Goal: Task Accomplishment & Management: Manage account settings

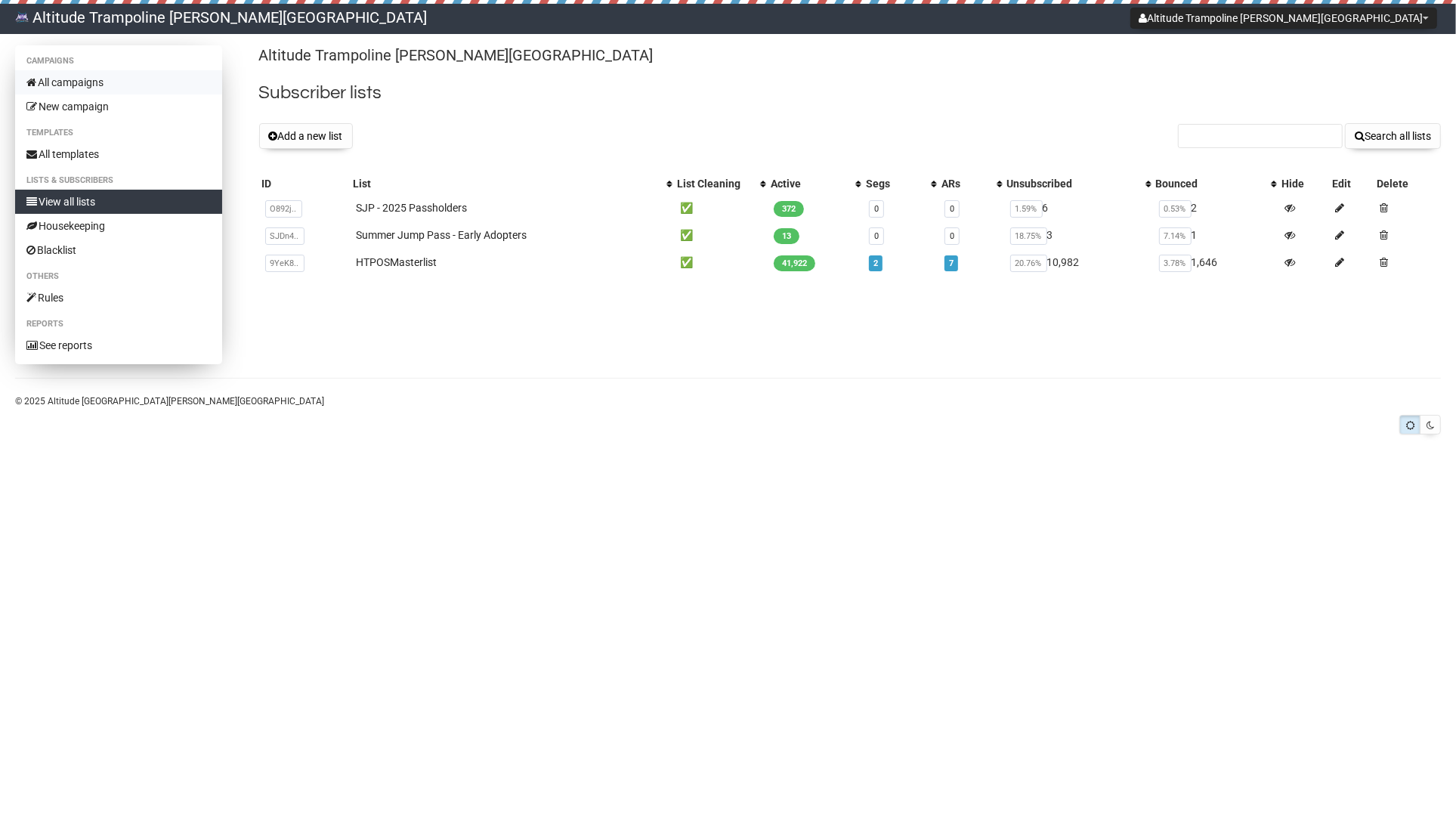
click at [81, 89] on link "All campaigns" at bounding box center [118, 82] width 207 height 25
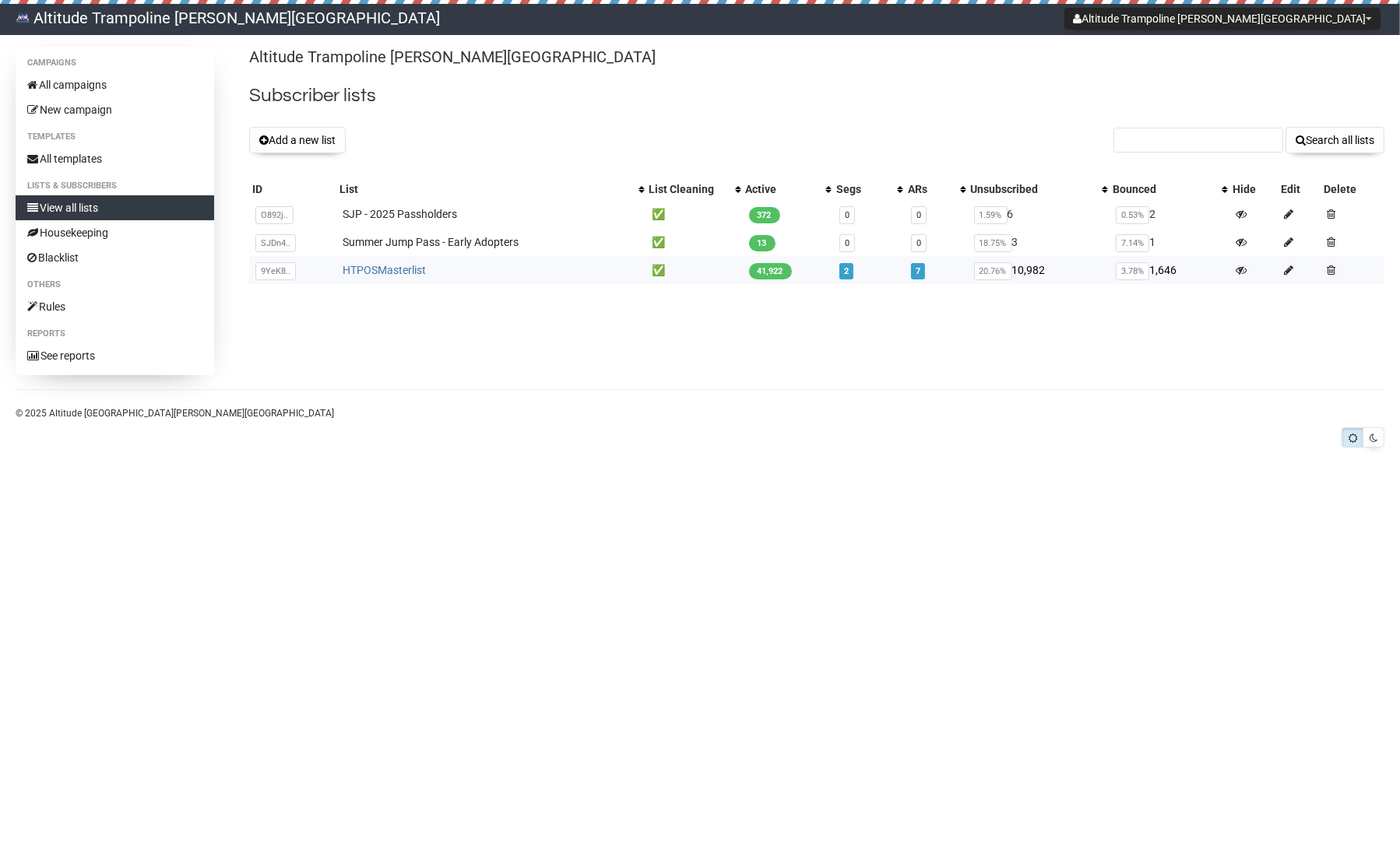
click at [417, 264] on link "HTPOSMasterlist" at bounding box center [384, 270] width 83 height 12
click at [1294, 267] on icon at bounding box center [1289, 270] width 9 height 11
click at [402, 269] on link "HTPOSMasterlist" at bounding box center [384, 270] width 83 height 12
